Goal: Information Seeking & Learning: Learn about a topic

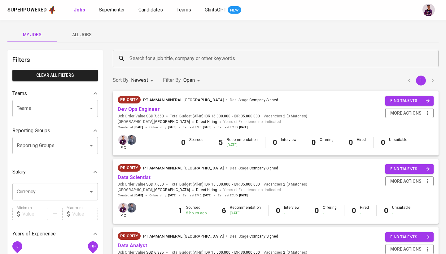
scroll to position [0, 0]
click at [117, 12] on span "Superhunter" at bounding box center [112, 10] width 26 height 6
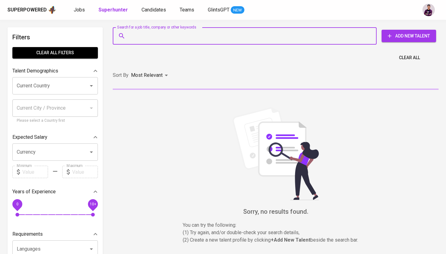
click at [189, 33] on input "Search for a job title, company or other keywords" at bounding box center [246, 36] width 237 height 12
paste input "[PERSON_NAME][DOMAIN_NAME][EMAIL_ADDRESS][PERSON_NAME][DOMAIN_NAME]"
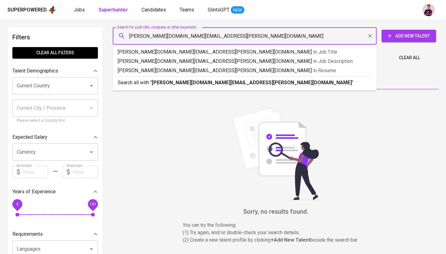
type input "[PERSON_NAME][DOMAIN_NAME][EMAIL_ADDRESS][PERSON_NAME][DOMAIN_NAME]"
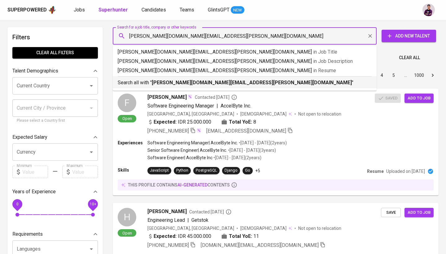
click at [195, 88] on li "Search all with " [PERSON_NAME][DOMAIN_NAME][EMAIL_ADDRESS][PERSON_NAME][DOMAIN…" at bounding box center [245, 82] width 264 height 12
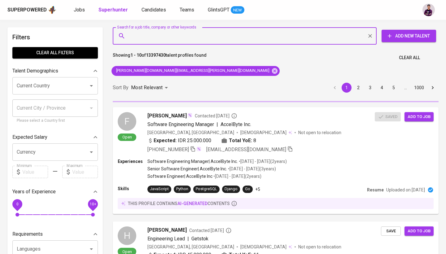
click at [195, 83] on div "Sort By Most Relevant MOST_RELEVANT 1 2 3 4 5 … 1000" at bounding box center [276, 87] width 334 height 19
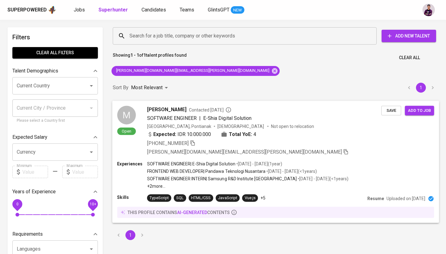
click at [165, 108] on span "[PERSON_NAME]" at bounding box center [166, 109] width 39 height 7
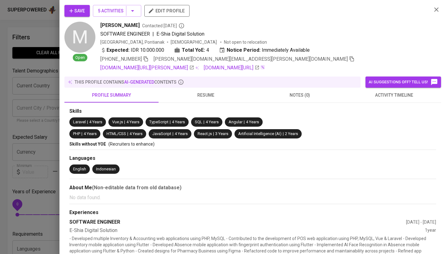
click at [378, 100] on button "activity timeline" at bounding box center [394, 95] width 94 height 15
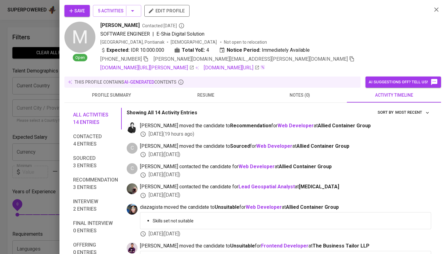
click at [198, 103] on div "profile summary resume notes (0) activity timeline" at bounding box center [252, 95] width 377 height 15
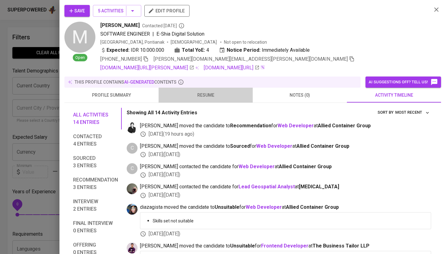
click at [200, 98] on span "resume" at bounding box center [205, 95] width 87 height 8
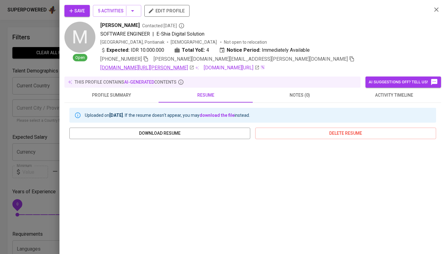
click at [149, 70] on link "[DOMAIN_NAME][URL][PERSON_NAME]" at bounding box center [147, 67] width 94 height 7
click at [26, 42] on div at bounding box center [223, 127] width 446 height 254
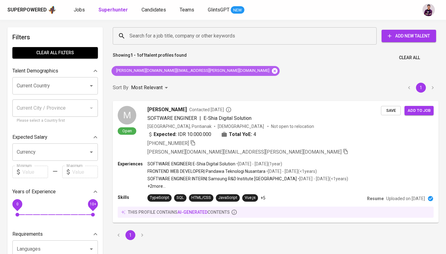
click at [272, 68] on icon at bounding box center [275, 71] width 7 height 7
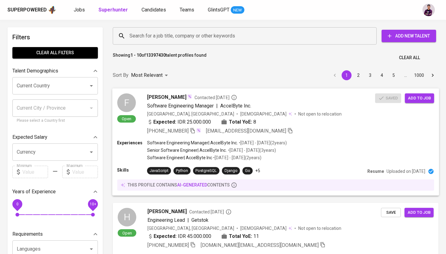
click at [162, 98] on span "[PERSON_NAME]" at bounding box center [166, 96] width 39 height 7
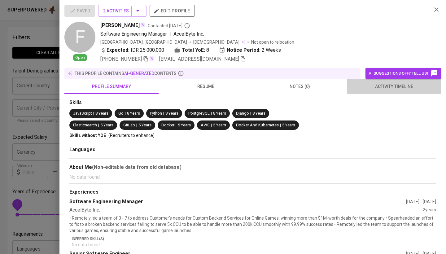
click at [406, 85] on span "activity timeline" at bounding box center [394, 87] width 87 height 8
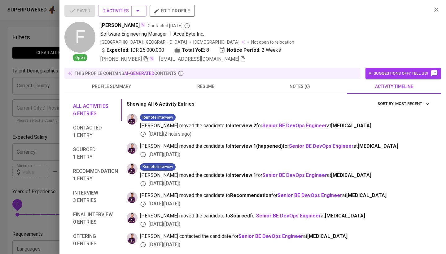
click at [201, 88] on span "resume" at bounding box center [205, 87] width 87 height 8
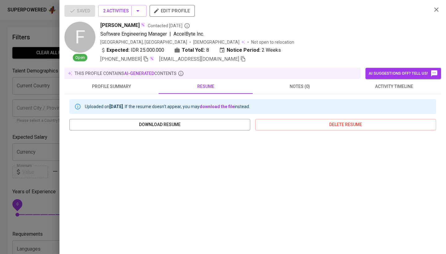
click at [437, 9] on icon "button" at bounding box center [437, 9] width 4 height 4
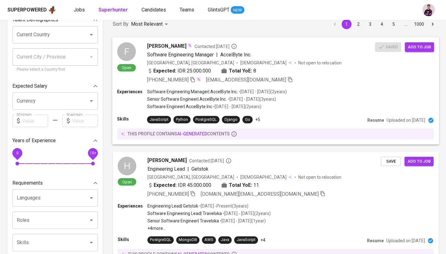
scroll to position [100, 0]
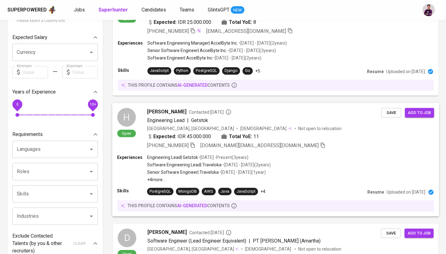
click at [154, 111] on span "[PERSON_NAME]" at bounding box center [166, 111] width 39 height 7
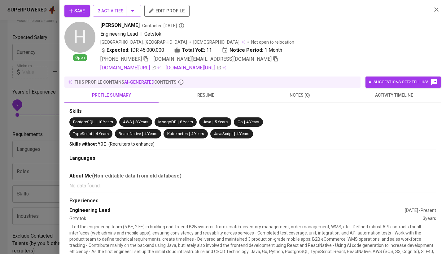
click at [392, 98] on span "activity timeline" at bounding box center [394, 95] width 87 height 8
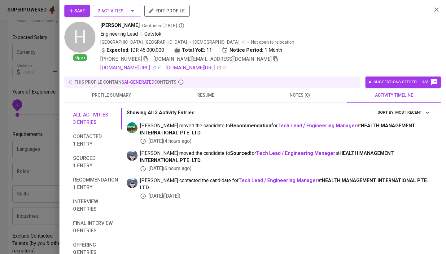
scroll to position [0, 0]
click at [434, 9] on icon "button" at bounding box center [436, 9] width 7 height 7
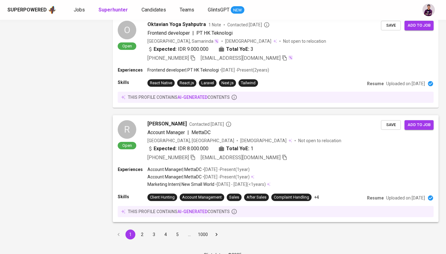
scroll to position [582, 0]
